Goal: Find contact information: Find contact information

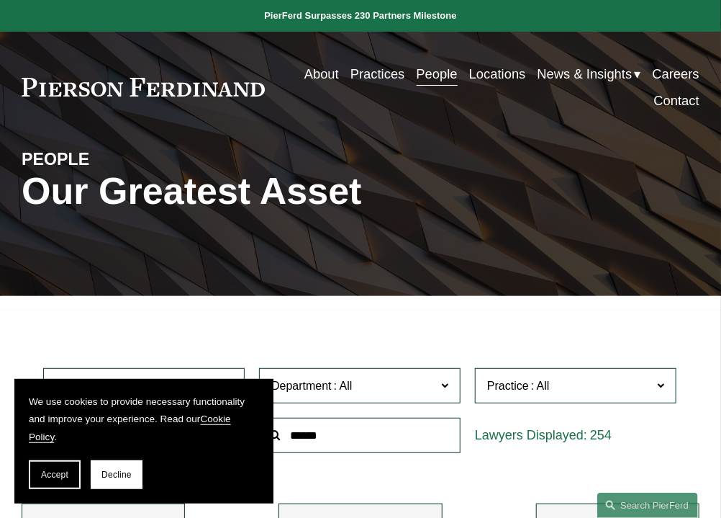
click at [417, 87] on link "People" at bounding box center [437, 73] width 41 height 27
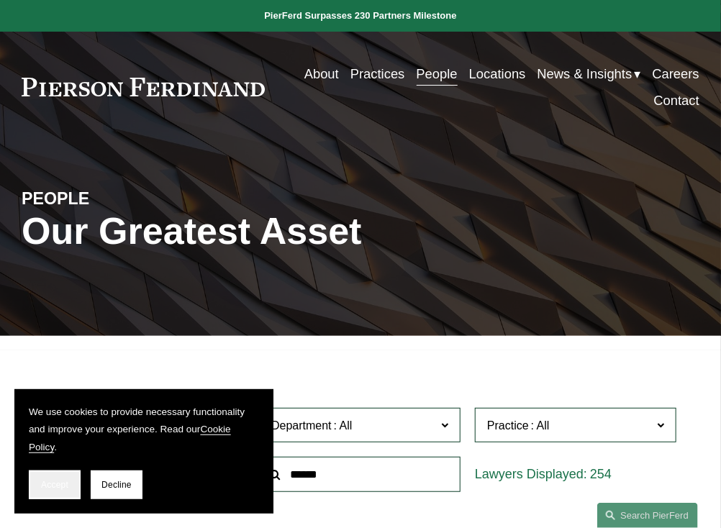
click at [45, 496] on button "Accept" at bounding box center [55, 485] width 52 height 29
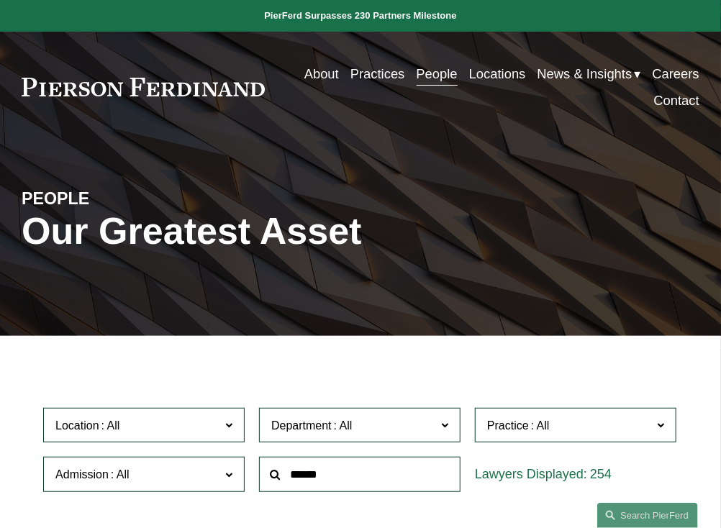
click at [432, 74] on link "People" at bounding box center [437, 73] width 41 height 27
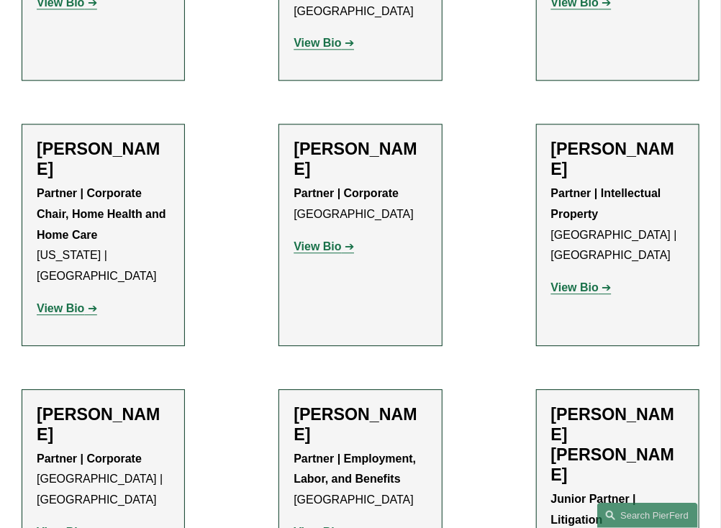
scroll to position [15189, 0]
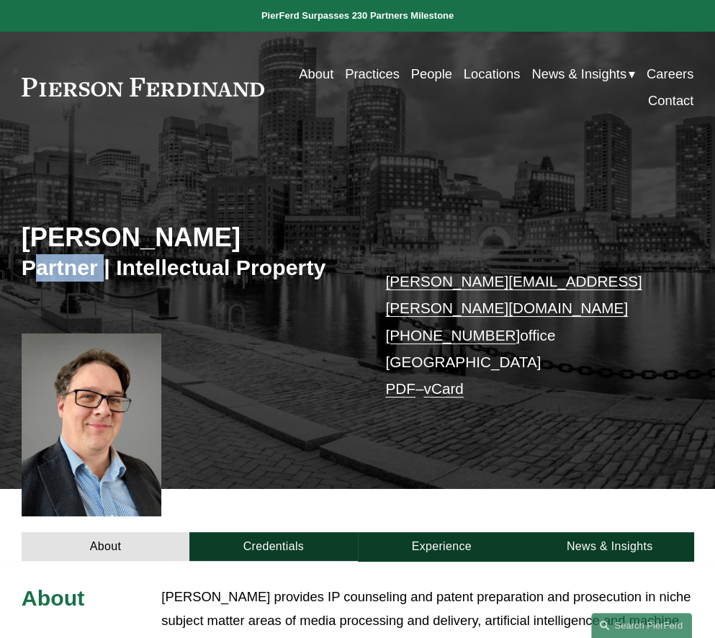
copy h3 "artner"
drag, startPoint x: 102, startPoint y: 273, endPoint x: 30, endPoint y: 271, distance: 72.7
click at [30, 271] on h3 "Partner | Intellectual Property" at bounding box center [190, 267] width 336 height 27
click at [69, 276] on h3 "Partner | Intellectual Property" at bounding box center [190, 267] width 336 height 27
copy h3 "Partner"
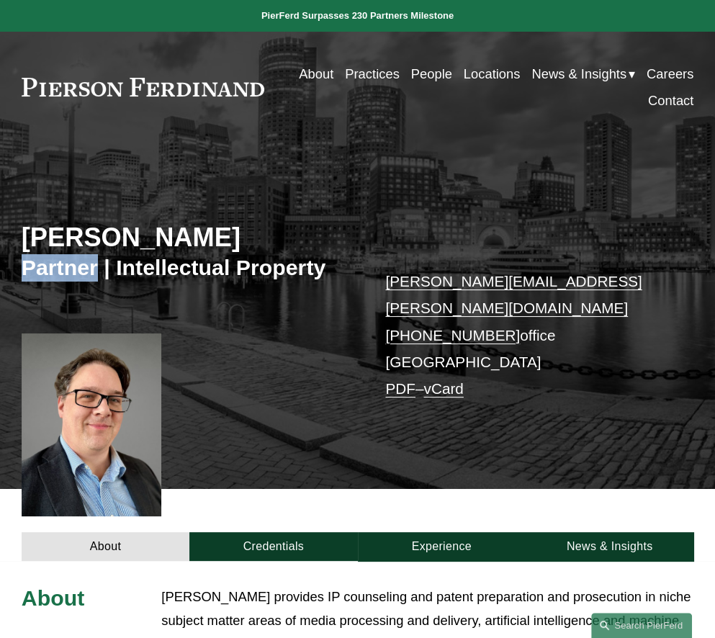
drag, startPoint x: 99, startPoint y: 271, endPoint x: 23, endPoint y: 274, distance: 75.7
click at [23, 274] on h3 "Partner | Intellectual Property" at bounding box center [190, 267] width 336 height 27
copy link "[PHONE_NUMBER]"
drag, startPoint x: 498, startPoint y: 310, endPoint x: 387, endPoint y: 309, distance: 110.8
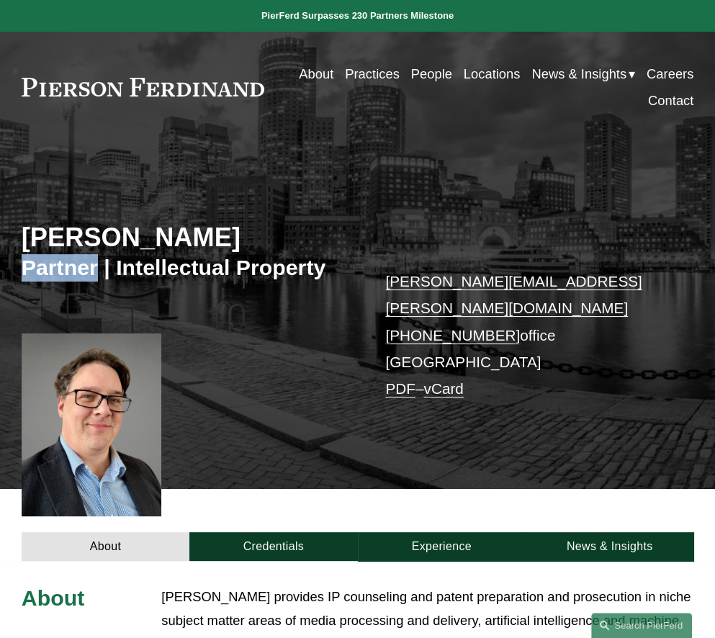
click at [387, 309] on p "[PERSON_NAME][EMAIL_ADDRESS][PERSON_NAME][DOMAIN_NAME] [PHONE_NUMBER] office [G…" at bounding box center [525, 335] width 280 height 135
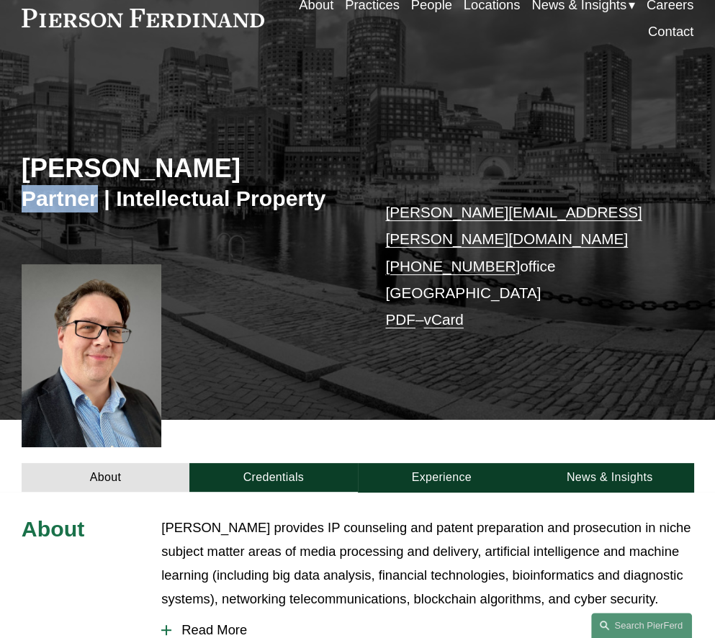
scroll to position [288, 0]
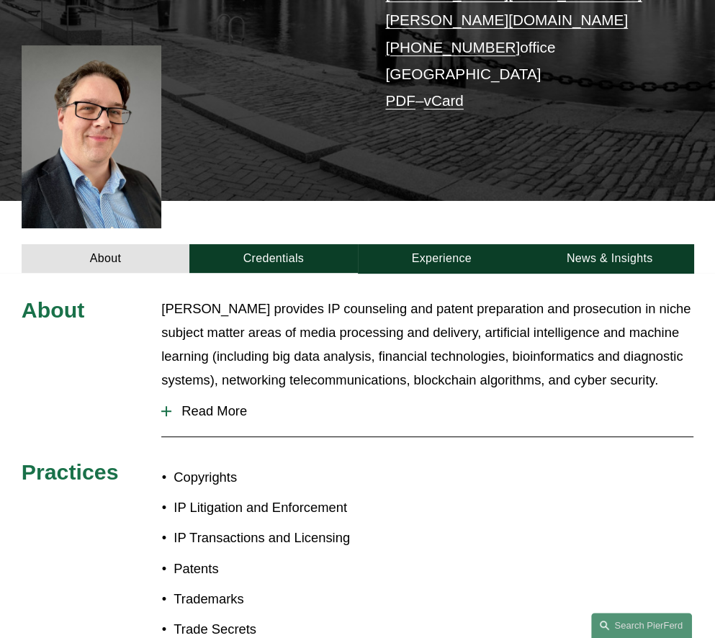
click at [238, 403] on span "Read More" at bounding box center [432, 411] width 522 height 16
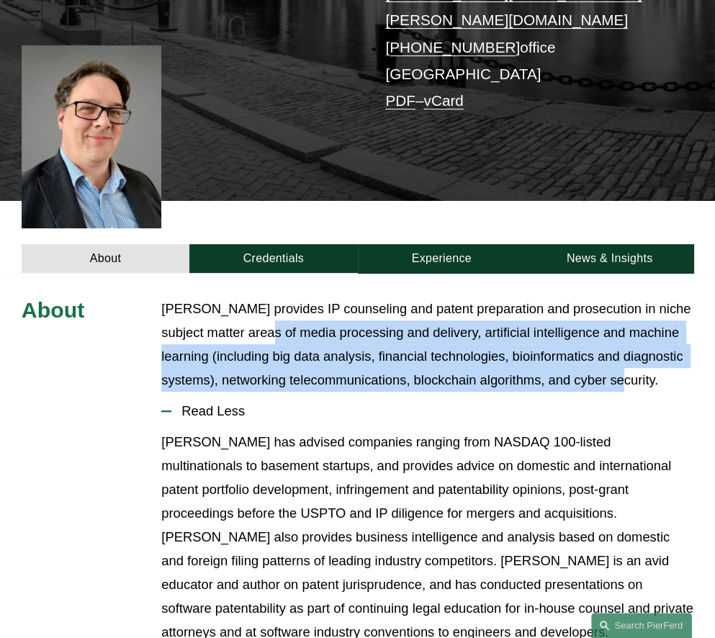
copy p "dia processing and delivery, artificial intelligence and machine learning (incl…"
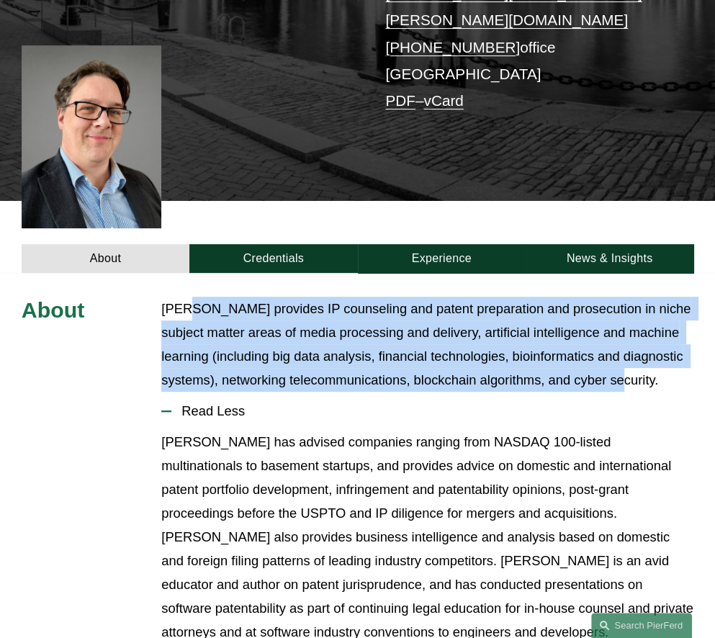
copy p "el provides IP counseling and patent preparation and prosecution in niche subje…"
copy p "[PERSON_NAME] provides IP counseling and patent preparation and prosecution in …"
drag, startPoint x: 659, startPoint y: 356, endPoint x: 161, endPoint y: 284, distance: 503.3
click at [161, 297] on p "[PERSON_NAME] provides IP counseling and patent preparation and prosecution in …" at bounding box center [427, 344] width 532 height 95
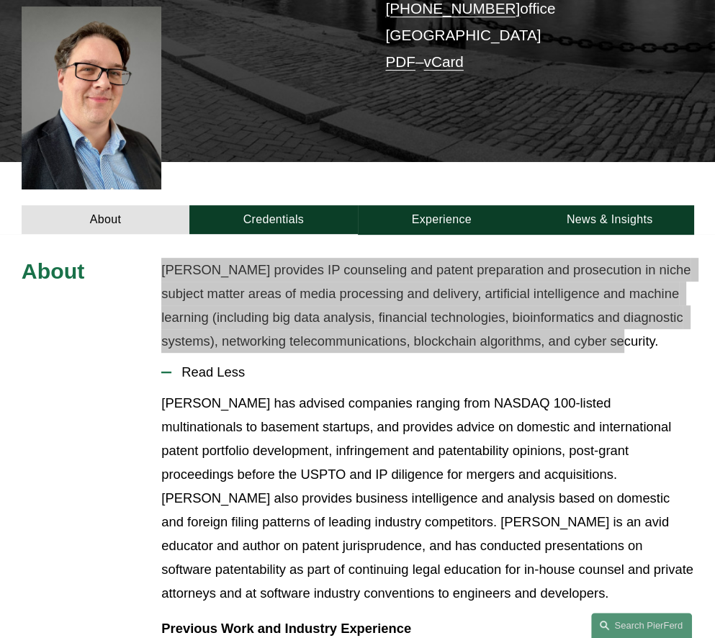
scroll to position [432, 0]
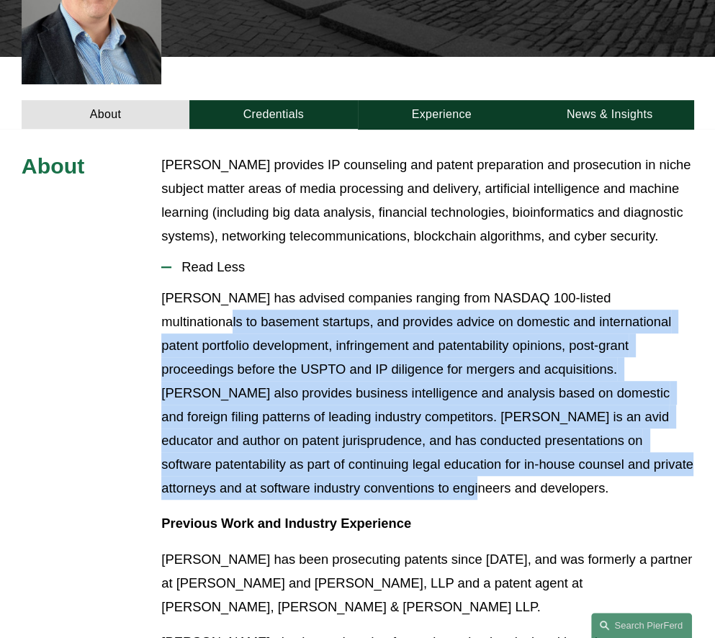
copy p "asement startups, and provides advice on domestic and international patent port…"
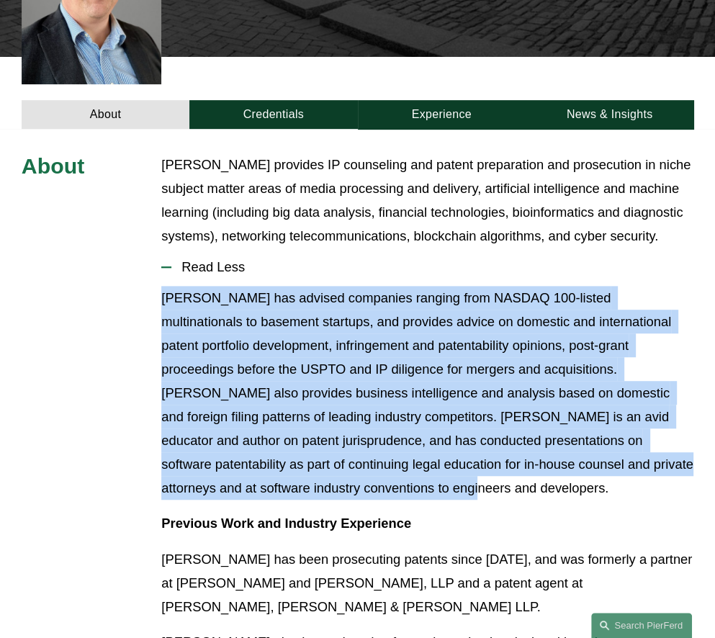
copy p "[PERSON_NAME] has advised companies ranging from NASDAQ 100-listed multinationa…"
drag, startPoint x: 261, startPoint y: 466, endPoint x: 158, endPoint y: 284, distance: 208.8
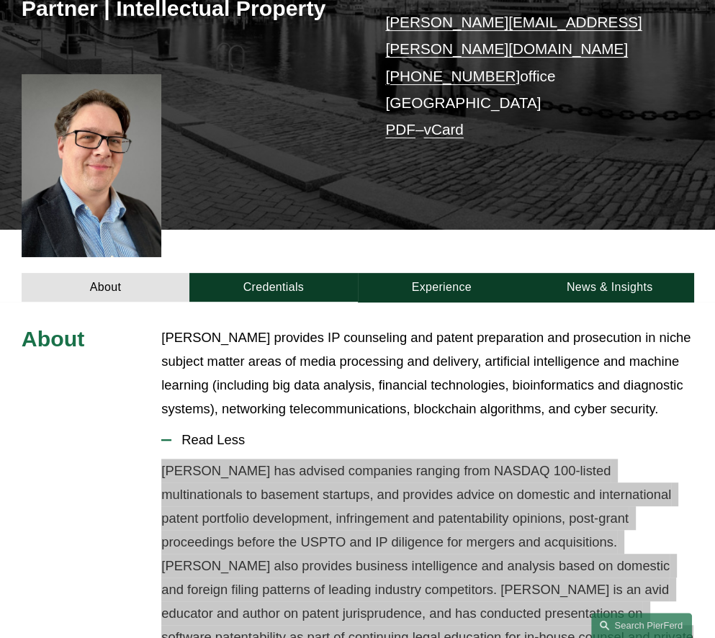
scroll to position [258, 0]
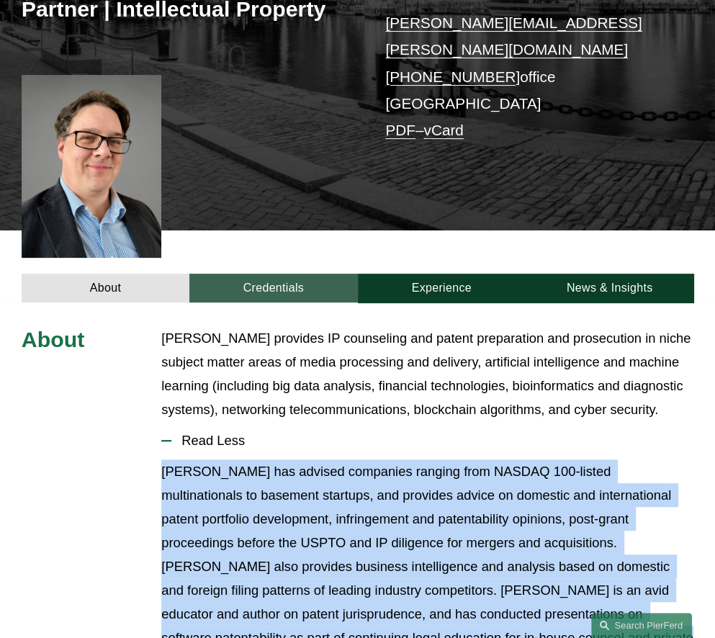
click at [280, 275] on link "Credentials" at bounding box center [273, 288] width 168 height 29
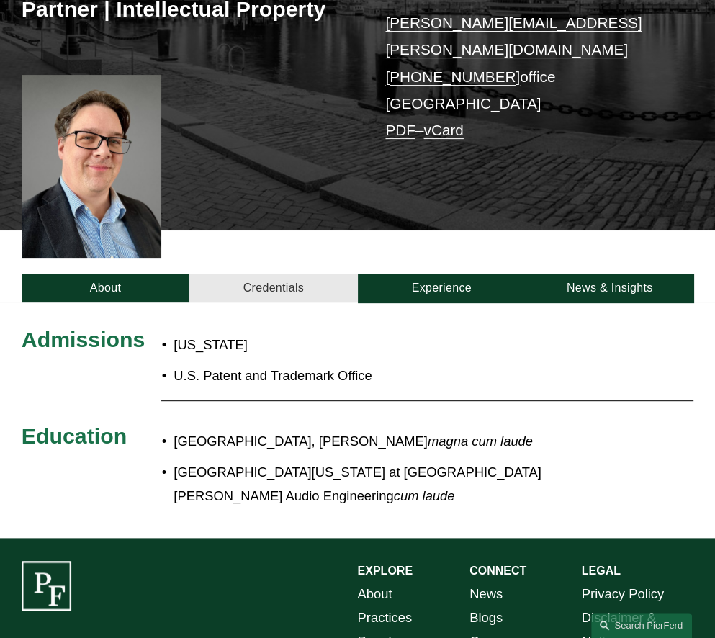
click at [279, 274] on link "Credentials" at bounding box center [273, 288] width 168 height 29
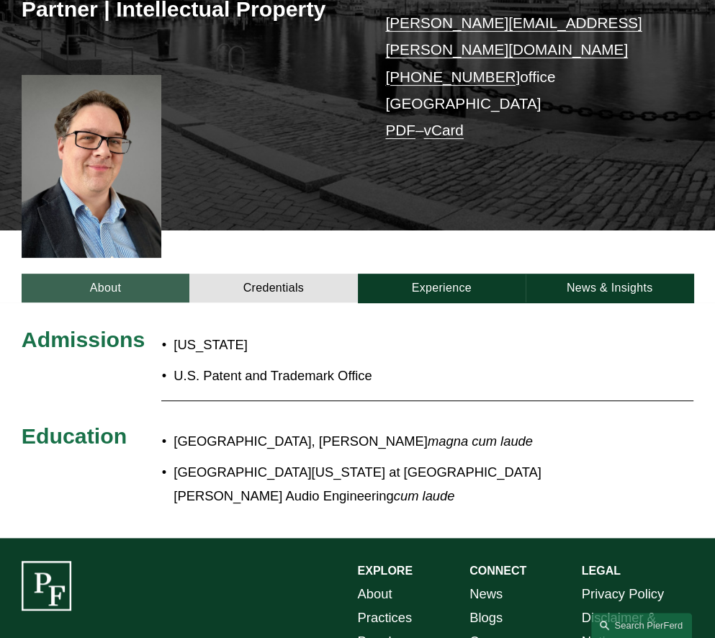
click at [136, 274] on link "About" at bounding box center [106, 288] width 168 height 29
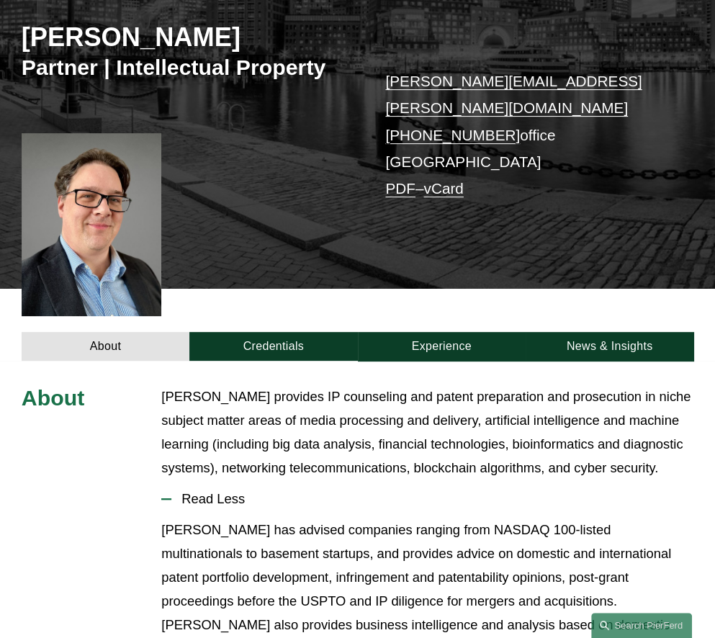
scroll to position [42, 0]
